Goal: Task Accomplishment & Management: Complete application form

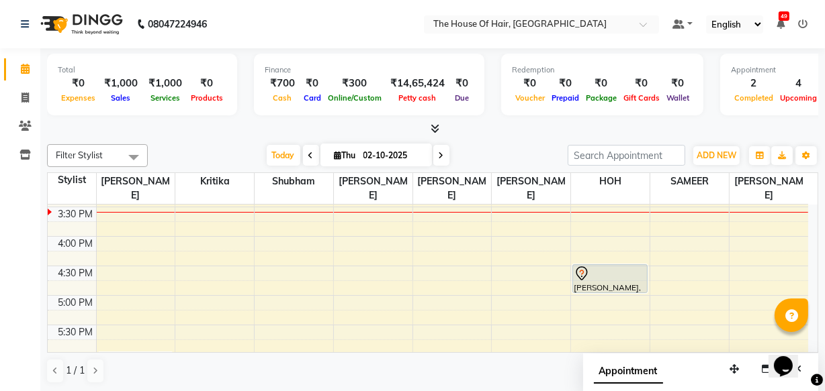
scroll to position [442, 0]
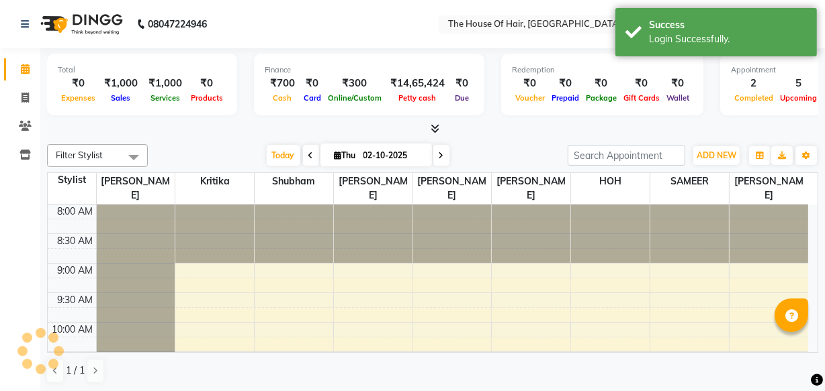
select select "en"
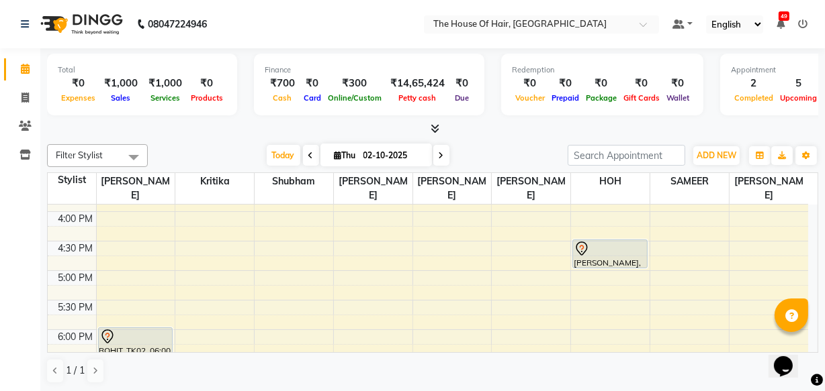
scroll to position [461, 0]
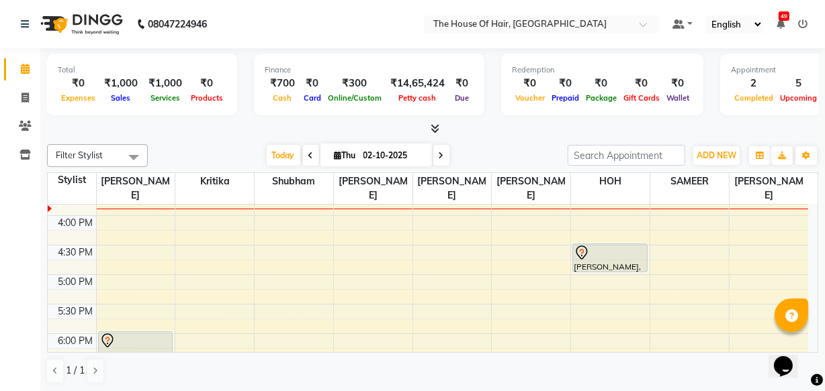
click at [104, 216] on div "8:00 AM 8:30 AM 9:00 AM 9:30 AM 10:00 AM 10:30 AM 11:00 AM 11:30 AM 12:00 PM 12…" at bounding box center [428, 156] width 760 height 827
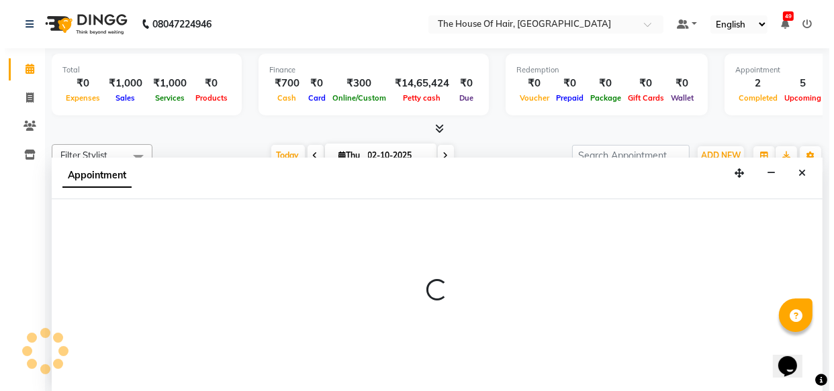
scroll to position [0, 0]
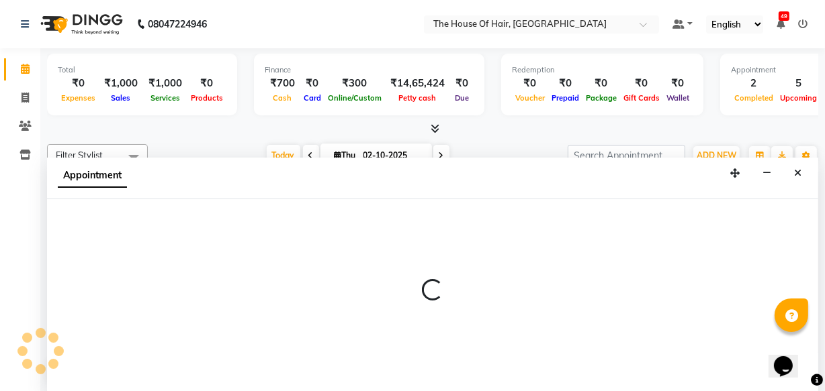
select select "42812"
select select "960"
select select "tentative"
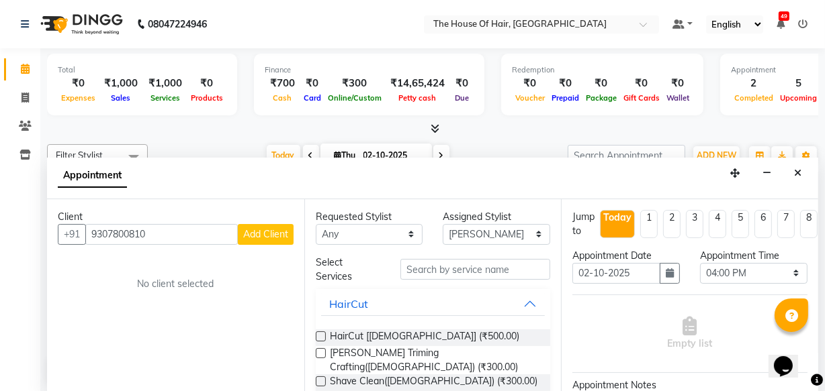
type input "9307800810"
click at [255, 225] on button "Add Client" at bounding box center [266, 234] width 56 height 21
select select "22"
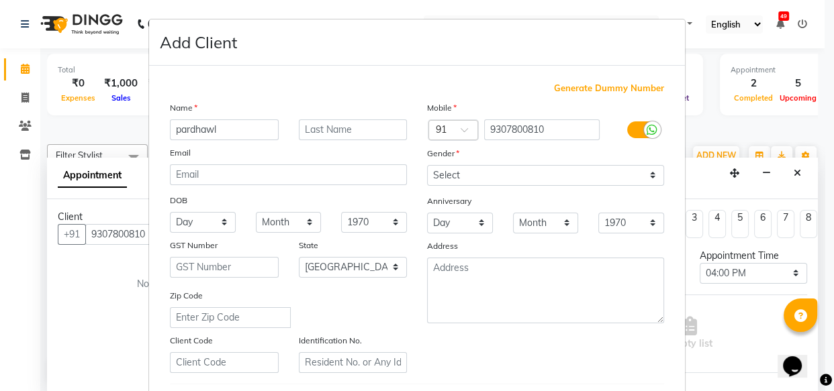
type input "pardhawl"
click at [351, 126] on input "text" at bounding box center [353, 130] width 109 height 21
type input "jadhav"
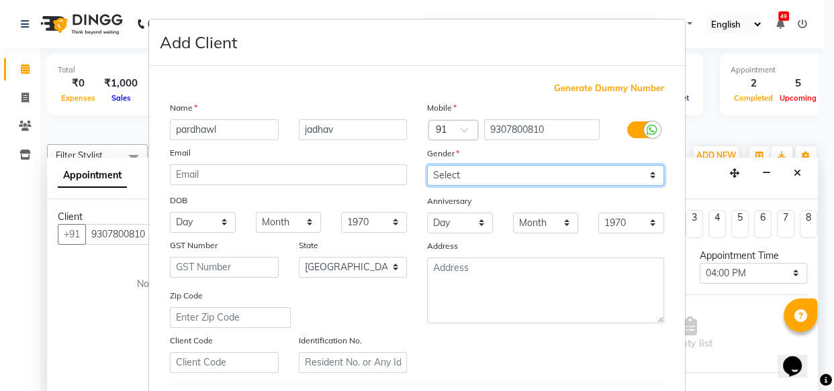
click at [455, 177] on select "Select [DEMOGRAPHIC_DATA] [DEMOGRAPHIC_DATA] Other Prefer Not To Say" at bounding box center [545, 175] width 237 height 21
select select "[DEMOGRAPHIC_DATA]"
click at [427, 165] on select "Select [DEMOGRAPHIC_DATA] [DEMOGRAPHIC_DATA] Other Prefer Not To Say" at bounding box center [545, 175] width 237 height 21
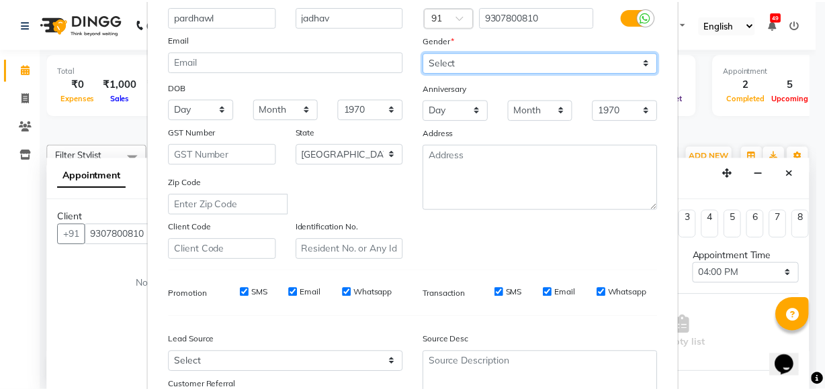
scroll to position [232, 0]
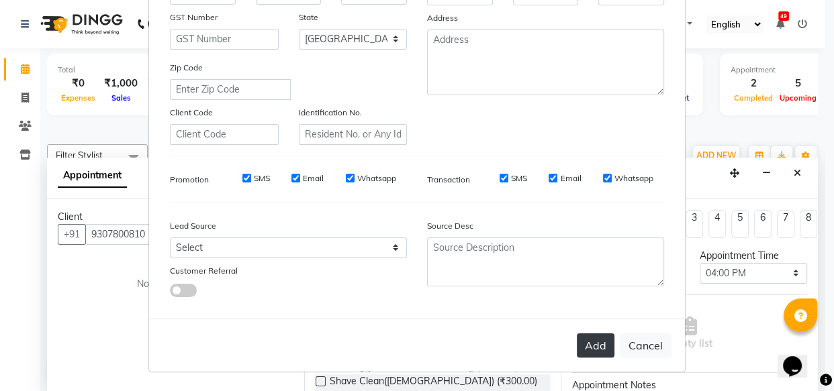
click at [593, 355] on button "Add" at bounding box center [596, 346] width 38 height 24
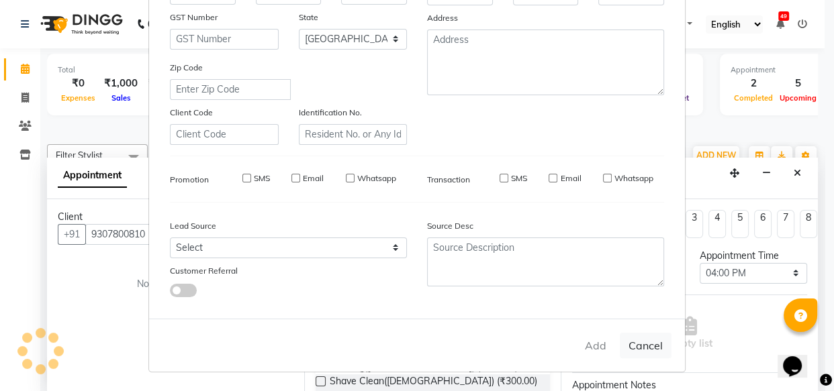
select select
select select "null"
select select
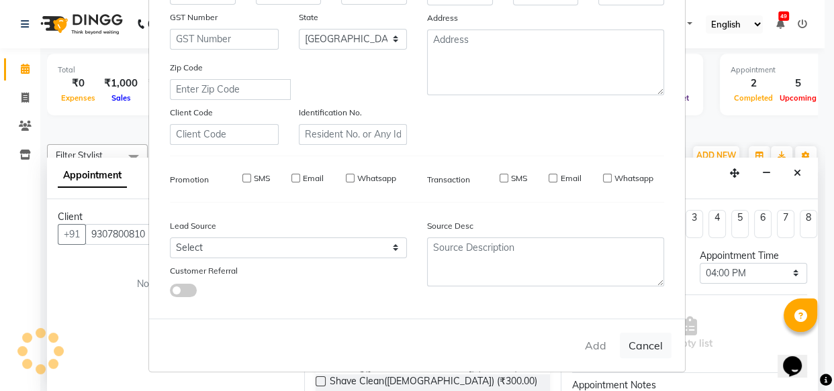
select select
checkbox input "false"
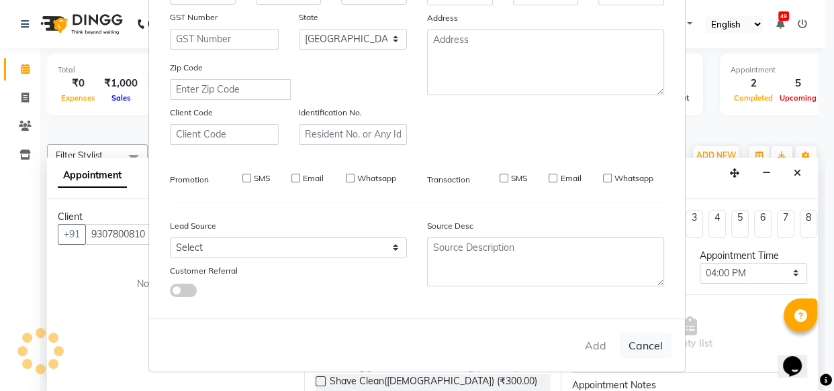
checkbox input "false"
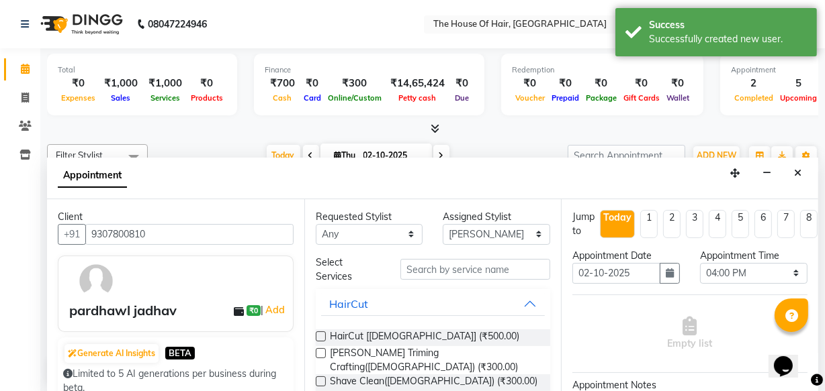
click at [320, 335] on label at bounding box center [321, 337] width 10 height 10
click at [320, 335] on input "checkbox" at bounding box center [320, 338] width 9 height 9
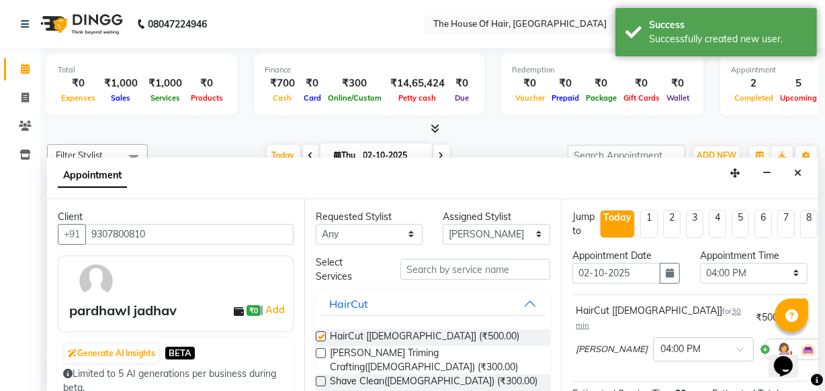
checkbox input "false"
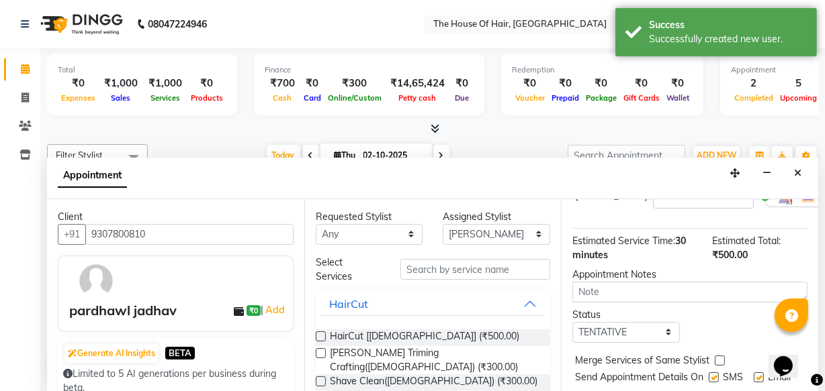
scroll to position [193, 0]
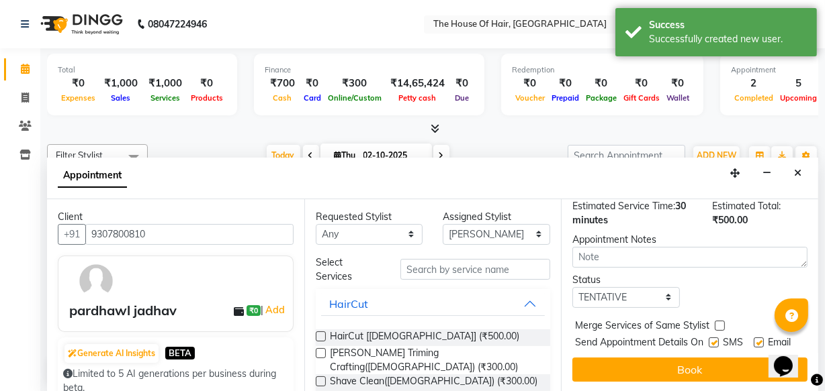
click at [718, 321] on label at bounding box center [719, 326] width 10 height 10
click at [718, 323] on input "checkbox" at bounding box center [718, 327] width 9 height 9
checkbox input "true"
click at [666, 287] on select "Select TENTATIVE CONFIRM CHECK-IN UPCOMING" at bounding box center [625, 297] width 107 height 21
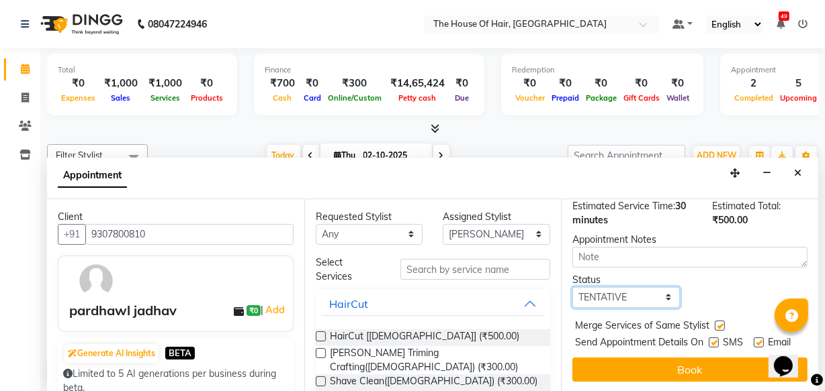
select select "upcoming"
click at [572, 287] on select "Select TENTATIVE CONFIRM CHECK-IN UPCOMING" at bounding box center [625, 297] width 107 height 21
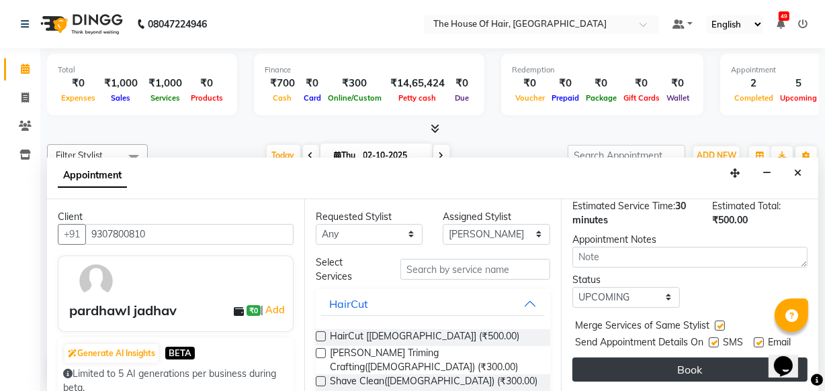
click at [692, 365] on button "Book" at bounding box center [689, 370] width 235 height 24
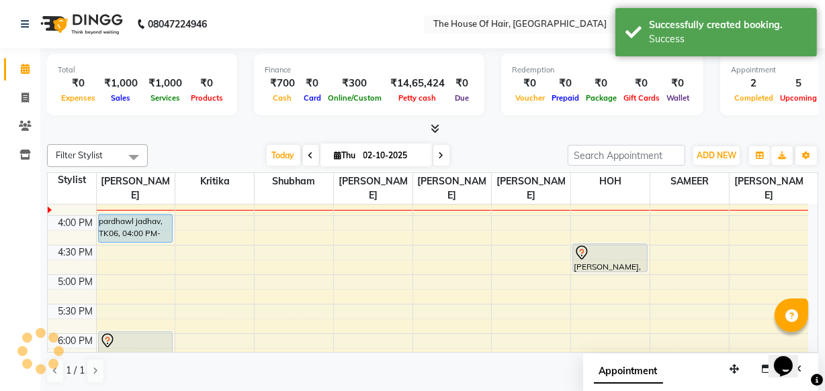
scroll to position [0, 0]
